Goal: Task Accomplishment & Management: Manage account settings

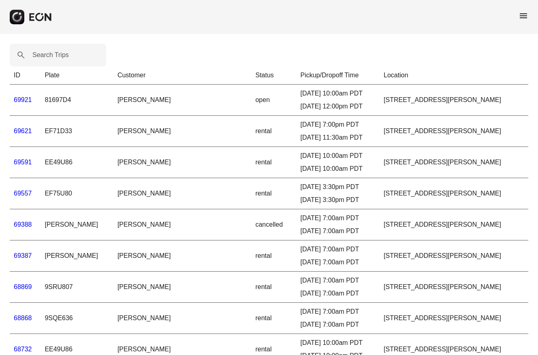
click at [19, 134] on link "69621" at bounding box center [23, 131] width 18 height 7
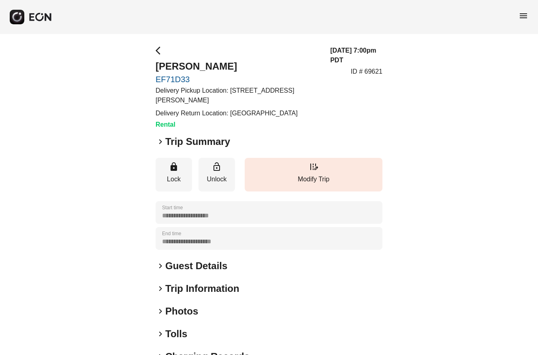
click at [156, 141] on span "keyboard_arrow_right" at bounding box center [160, 142] width 10 height 10
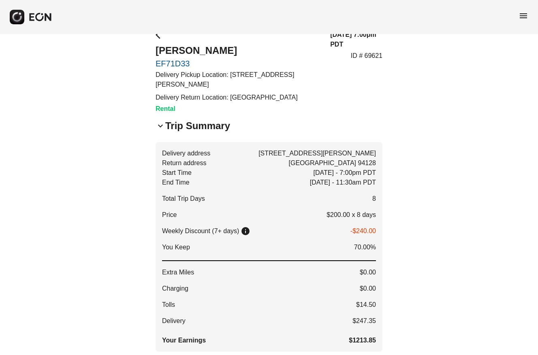
scroll to position [16, 0]
click at [521, 13] on span "menu" at bounding box center [523, 16] width 10 height 10
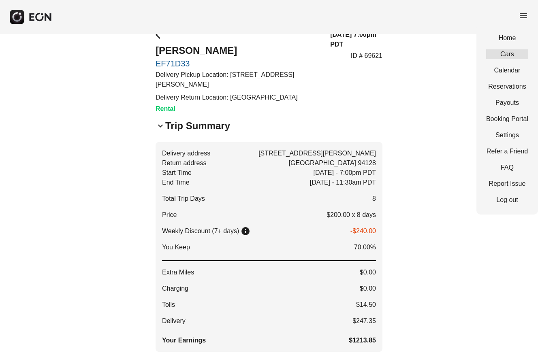
click at [503, 56] on link "Cars" at bounding box center [507, 54] width 42 height 10
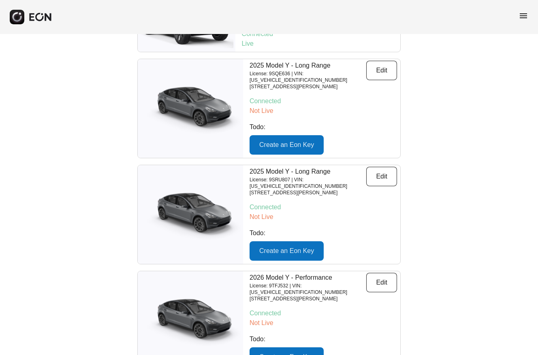
click at [520, 16] on span "menu" at bounding box center [523, 16] width 10 height 10
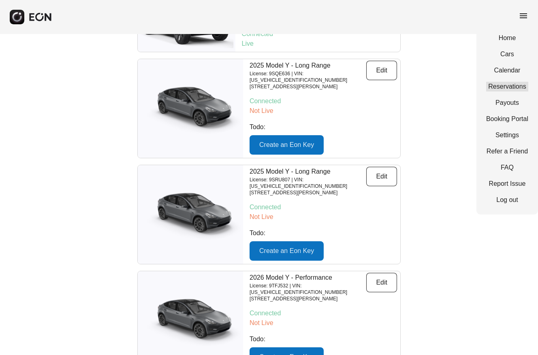
click at [516, 89] on link "Reservations" at bounding box center [507, 87] width 42 height 10
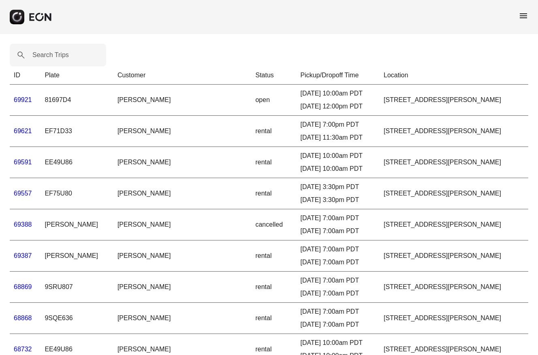
click at [26, 103] on link "69921" at bounding box center [23, 99] width 18 height 7
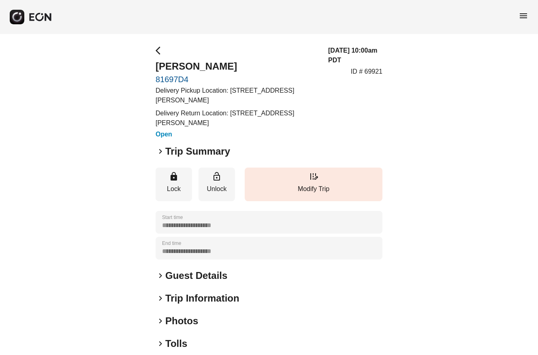
click at [155, 150] on span "keyboard_arrow_right" at bounding box center [160, 152] width 10 height 10
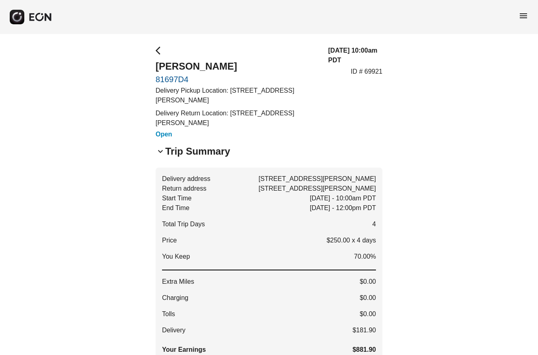
click at [520, 18] on span "menu" at bounding box center [523, 16] width 10 height 10
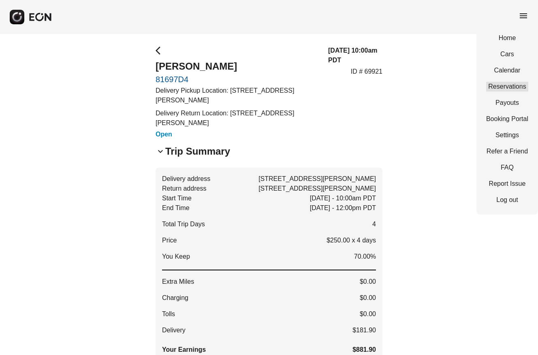
click at [509, 89] on link "Reservations" at bounding box center [507, 87] width 42 height 10
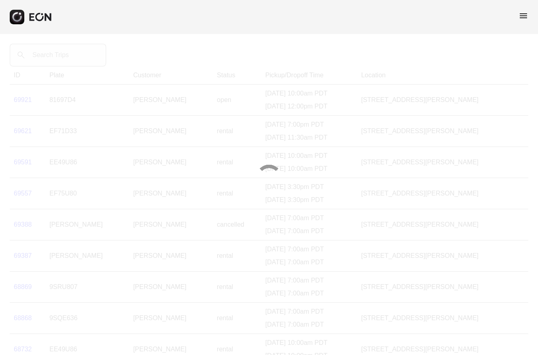
click at [51, 56] on div at bounding box center [269, 177] width 538 height 355
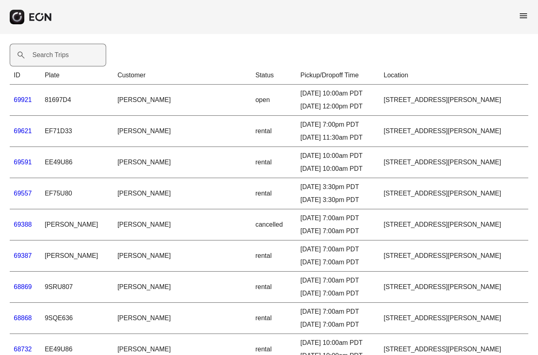
click at [47, 56] on label "Search Trips" at bounding box center [50, 55] width 36 height 10
click at [47, 56] on Trips "Search Trips" at bounding box center [58, 55] width 96 height 23
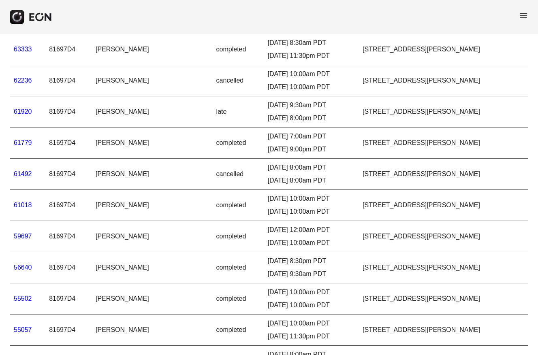
scroll to position [202, 0]
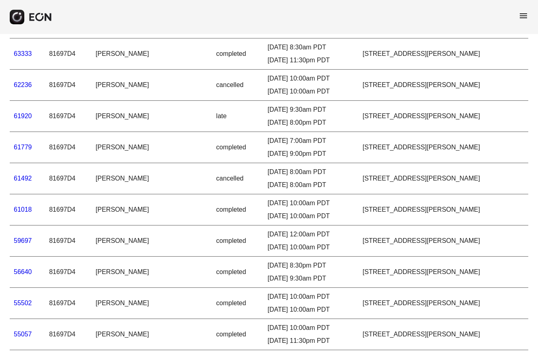
type Trips "***"
click at [13, 119] on td "61920" at bounding box center [27, 116] width 35 height 31
click at [19, 119] on link "61920" at bounding box center [23, 116] width 18 height 7
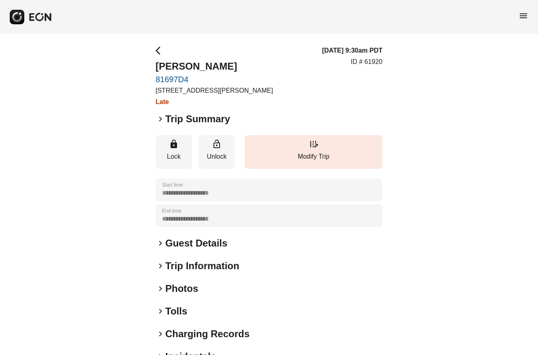
click at [159, 114] on span "keyboard_arrow_right" at bounding box center [160, 119] width 10 height 10
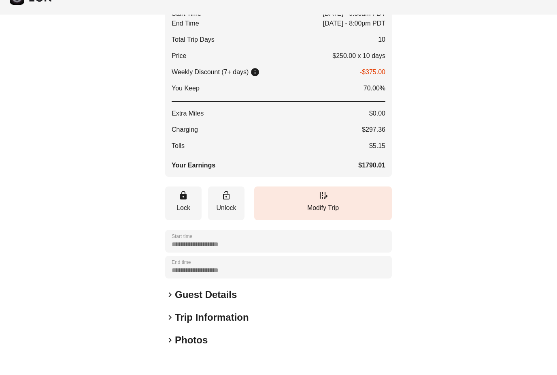
scroll to position [124, 0]
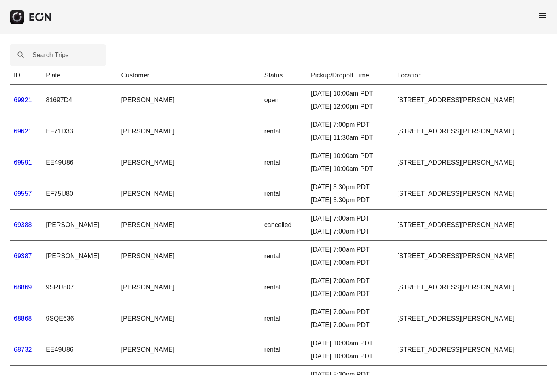
click at [547, 15] on span "menu" at bounding box center [543, 16] width 10 height 10
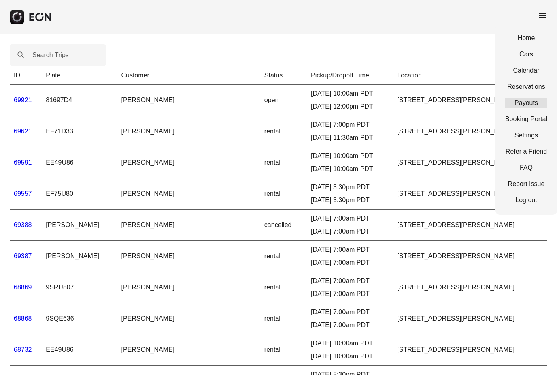
click at [524, 104] on link "Payouts" at bounding box center [526, 103] width 42 height 10
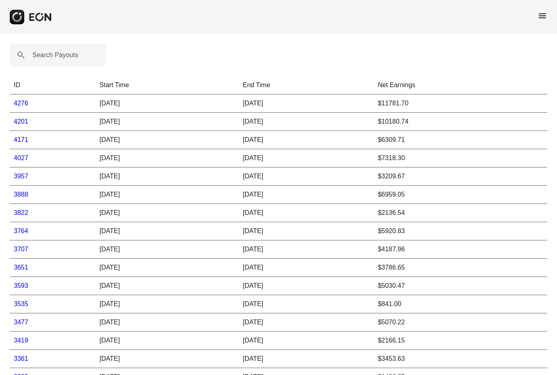
click at [30, 133] on td "4171" at bounding box center [53, 140] width 86 height 18
click at [15, 109] on td "4276" at bounding box center [53, 103] width 86 height 18
click at [19, 104] on link "4276" at bounding box center [21, 103] width 15 height 7
